Goal: Task Accomplishment & Management: Use online tool/utility

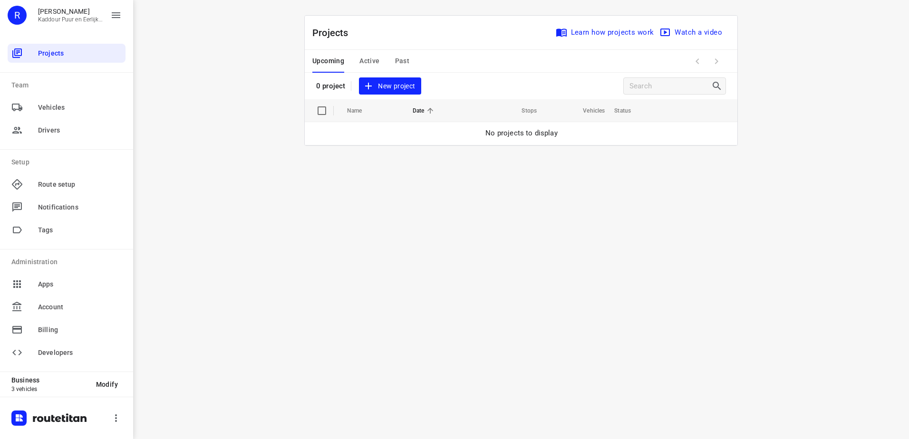
click at [366, 61] on span "Active" at bounding box center [369, 61] width 20 height 12
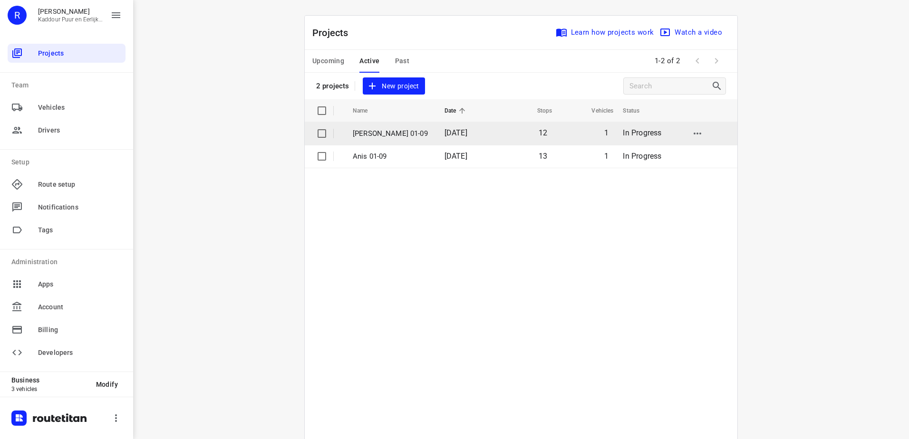
click at [383, 138] on p "[PERSON_NAME] 01-09" at bounding box center [392, 133] width 78 height 11
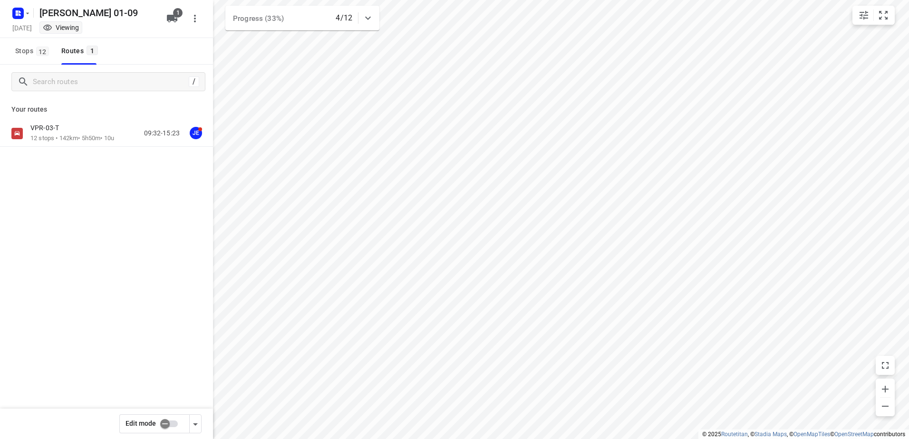
click at [70, 128] on div "VPR-03-T" at bounding box center [72, 129] width 84 height 10
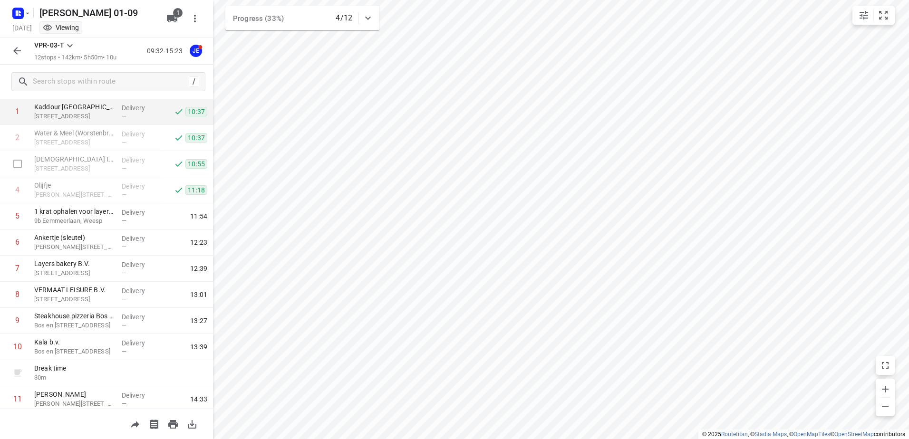
scroll to position [95, 0]
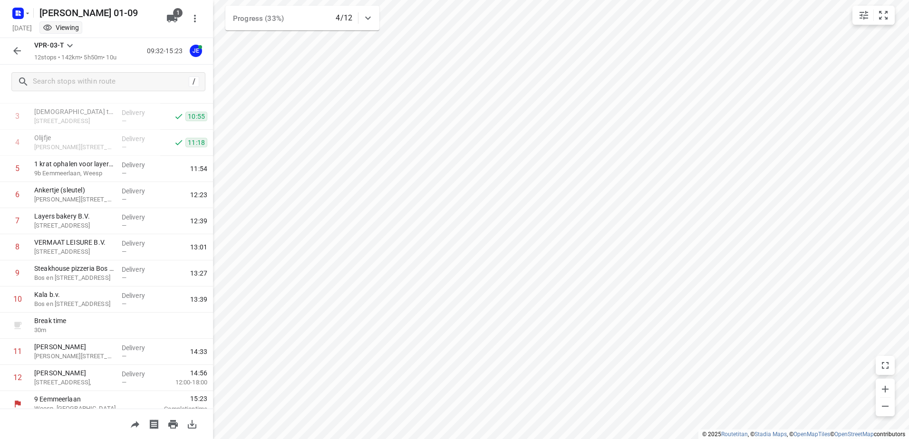
click at [10, 10] on div at bounding box center [20, 13] width 23 height 19
click at [17, 12] on icon "button" at bounding box center [17, 11] width 2 height 2
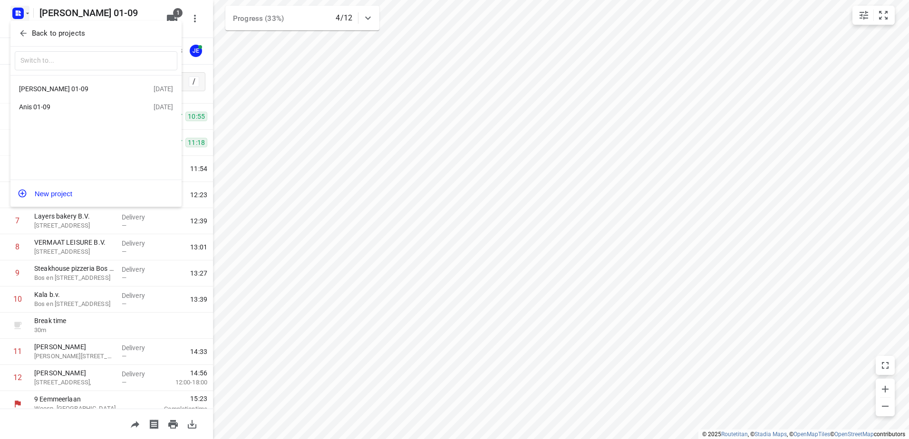
click at [61, 111] on div "Anis 01-09" at bounding box center [73, 107] width 109 height 8
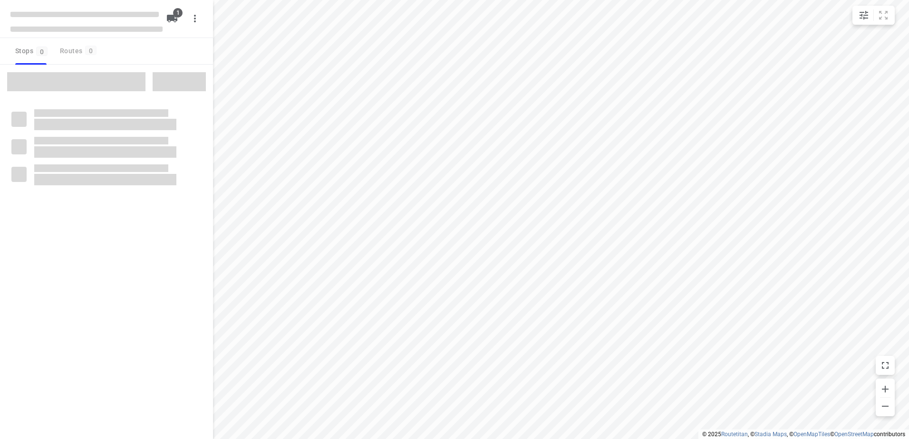
type input "distance"
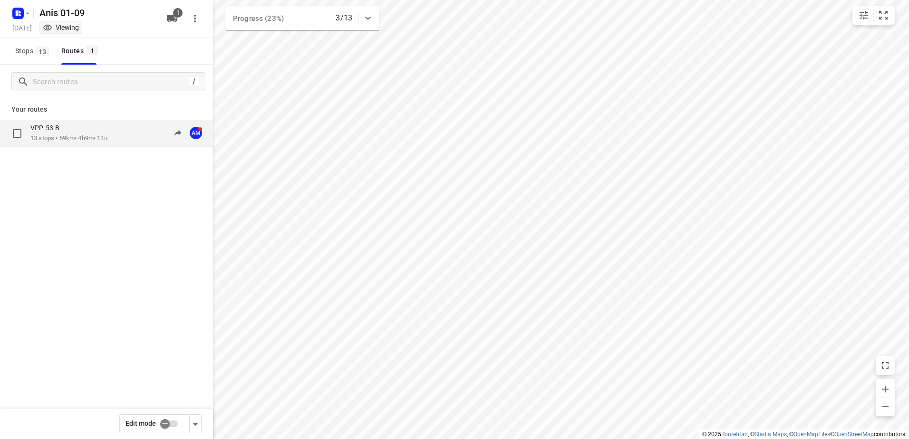
click at [73, 142] on p "13 stops • 59km • 4h9m • 13u" at bounding box center [68, 138] width 77 height 9
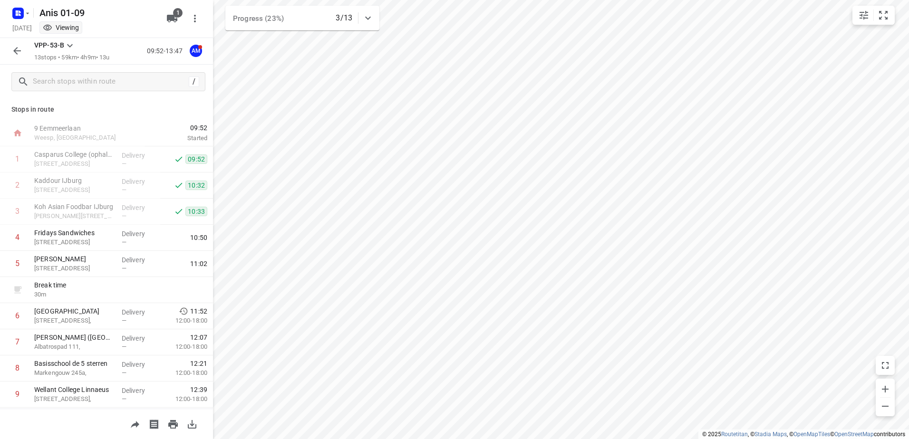
click at [19, 54] on icon "button" at bounding box center [16, 50] width 11 height 11
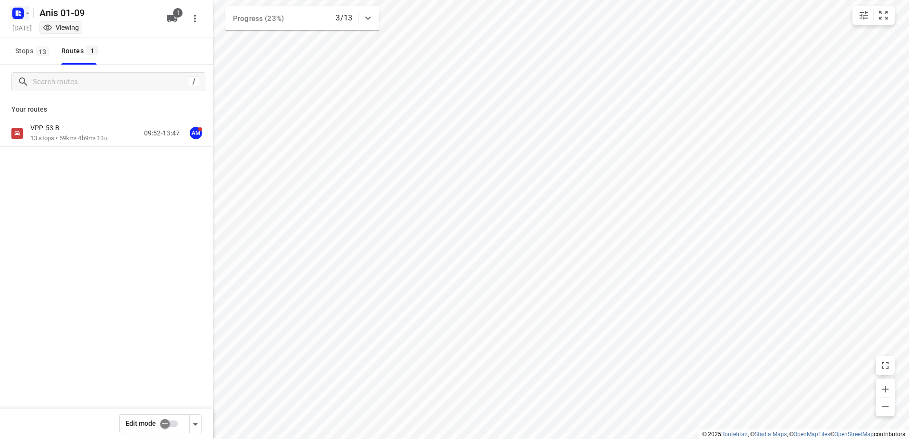
click at [20, 11] on icon "button" at bounding box center [20, 11] width 2 height 2
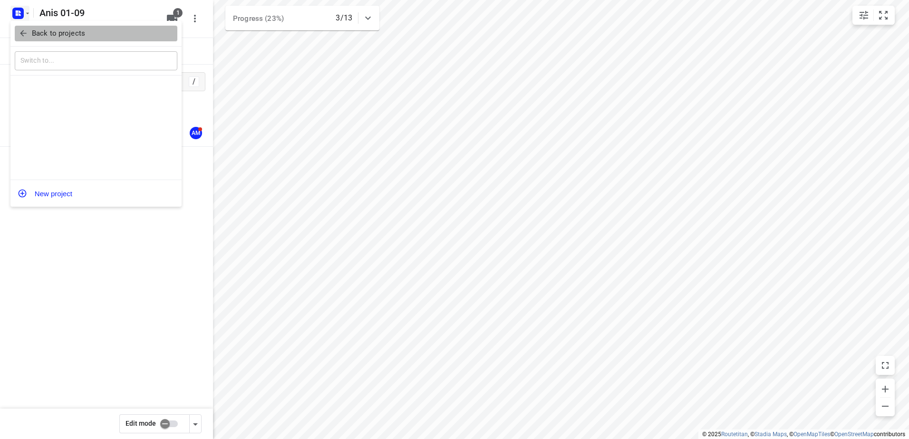
click at [62, 28] on p "Back to projects" at bounding box center [58, 33] width 53 height 11
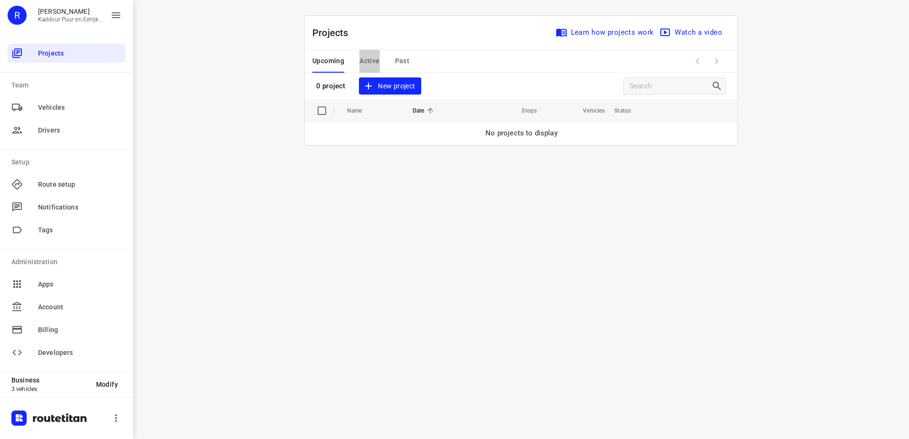
click at [371, 68] on button "Active" at bounding box center [369, 61] width 20 height 23
